Goal: Check status

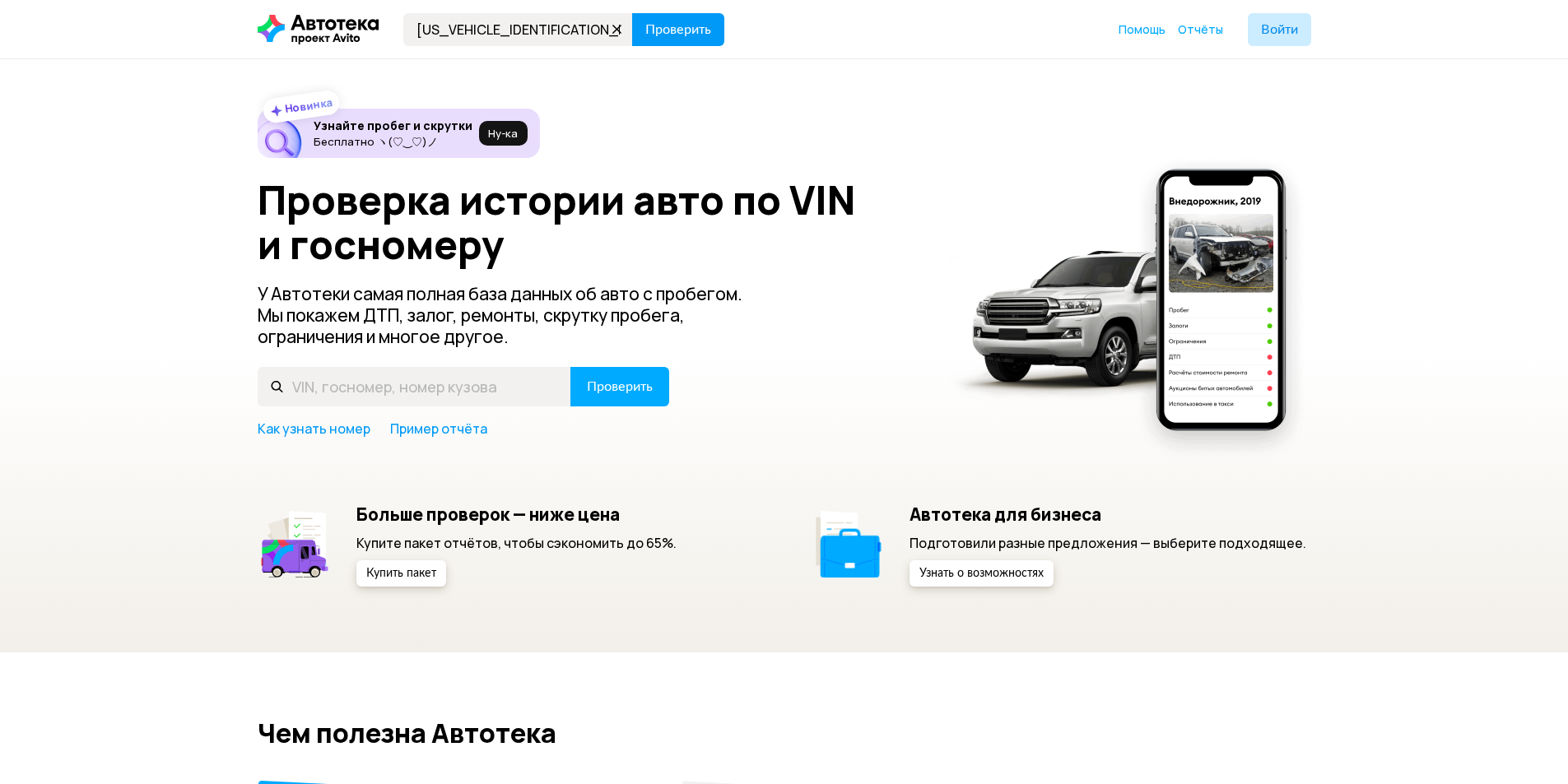
type input "WBAFR11020C567097"
click at [674, 28] on span "Проверить" at bounding box center [677, 30] width 66 height 13
type input "[US_VEHICLE_IDENTIFICATION_NUMBER]"
click at [673, 28] on span "Проверить" at bounding box center [677, 30] width 66 height 13
